Goal: Information Seeking & Learning: Stay updated

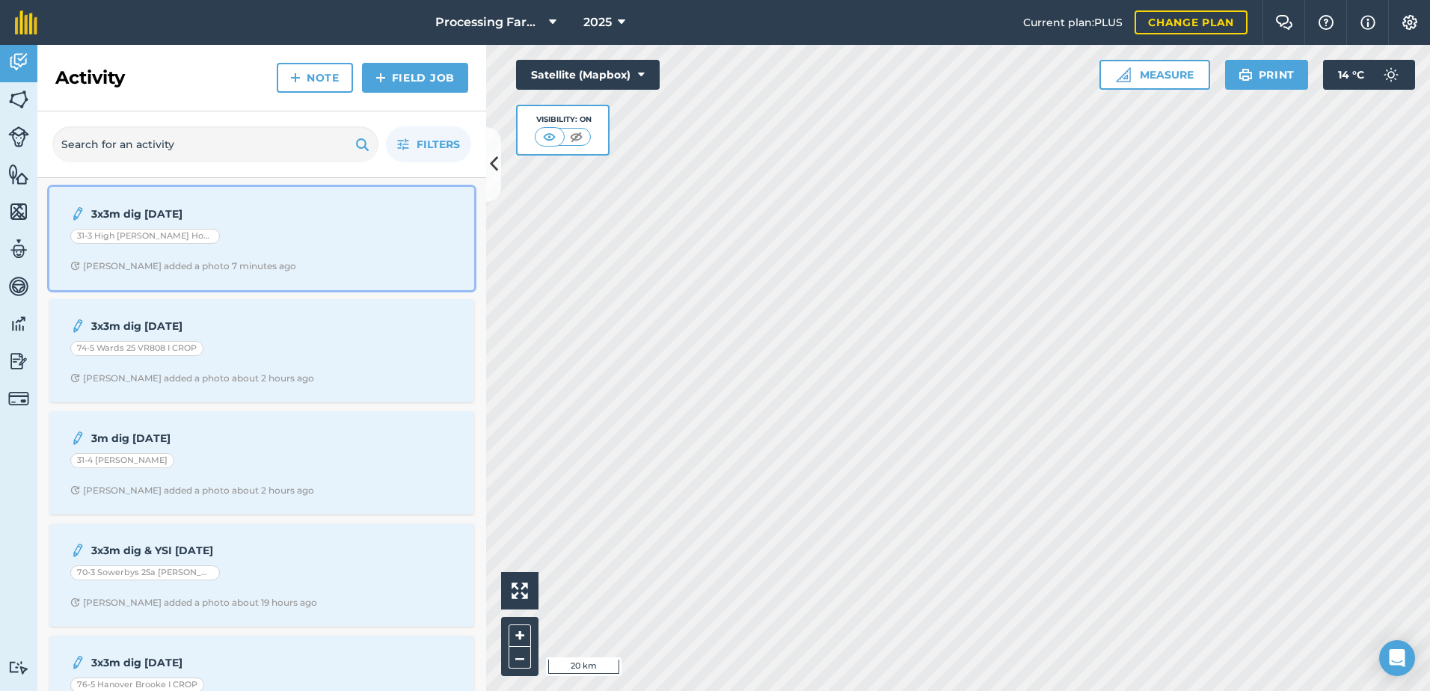
click at [236, 264] on div "Lucy B added a photo 7 minutes ago" at bounding box center [183, 266] width 226 height 12
